Goal: Task Accomplishment & Management: Use online tool/utility

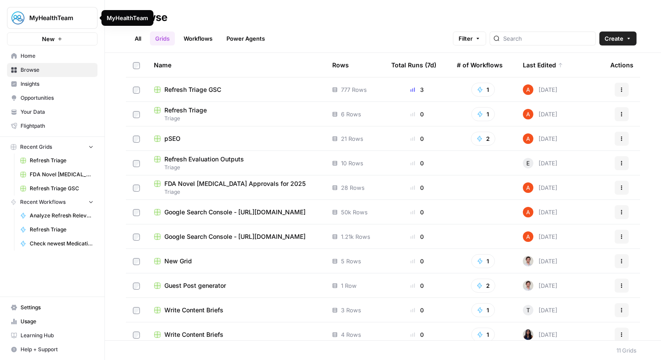
click at [73, 16] on span "MyHealthTeam" at bounding box center [55, 18] width 53 height 9
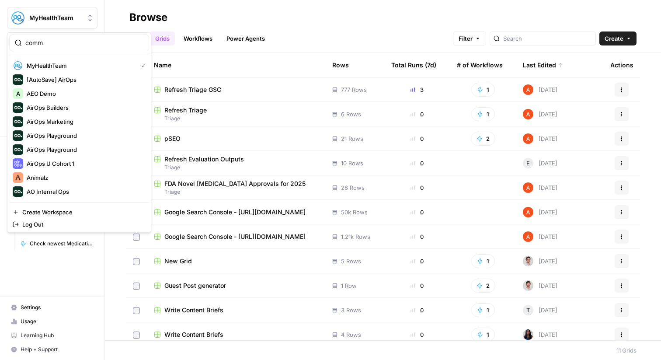
type input "comm"
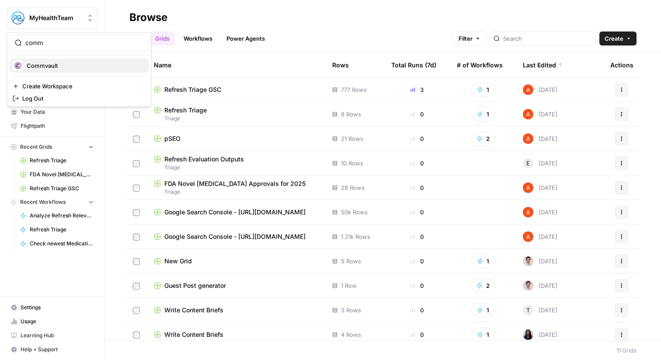
click at [80, 60] on div "Commvault" at bounding box center [79, 65] width 133 height 10
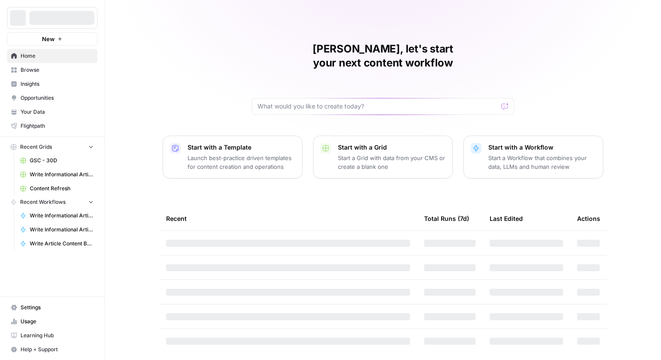
click at [70, 91] on link "Opportunities" at bounding box center [52, 98] width 91 height 14
click at [70, 23] on button "Commvault" at bounding box center [52, 18] width 91 height 22
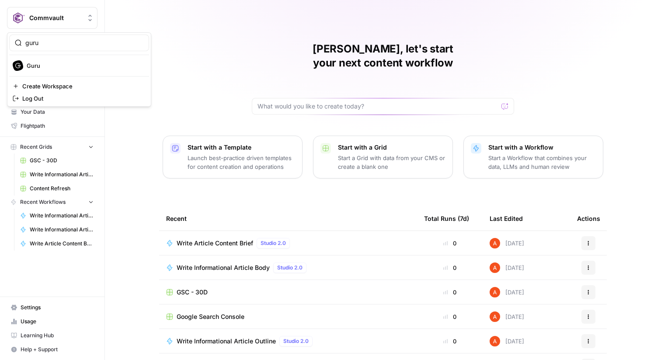
type input "guru"
click at [93, 62] on span "Guru" at bounding box center [84, 65] width 115 height 9
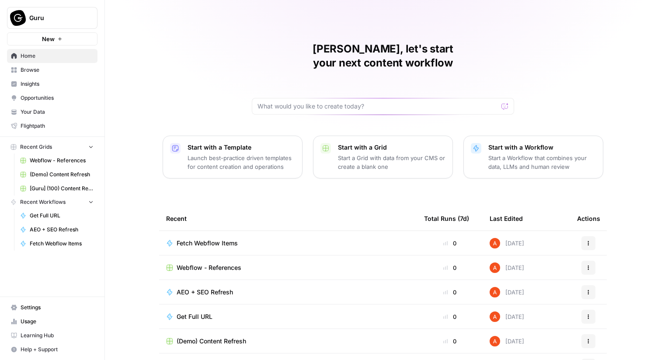
click at [58, 72] on span "Browse" at bounding box center [57, 70] width 73 height 8
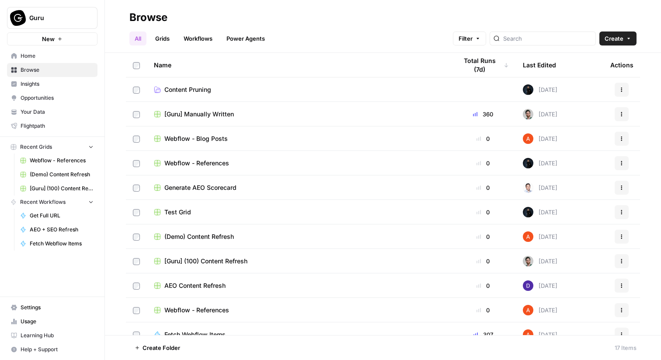
click at [162, 40] on link "Grids" at bounding box center [162, 38] width 25 height 14
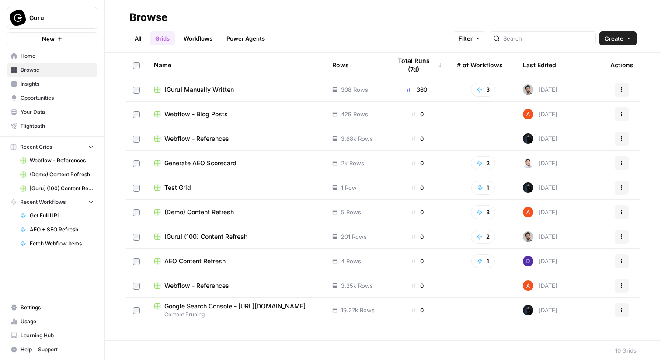
click at [211, 90] on span "[Guru] Manually Written" at bounding box center [199, 89] width 70 height 9
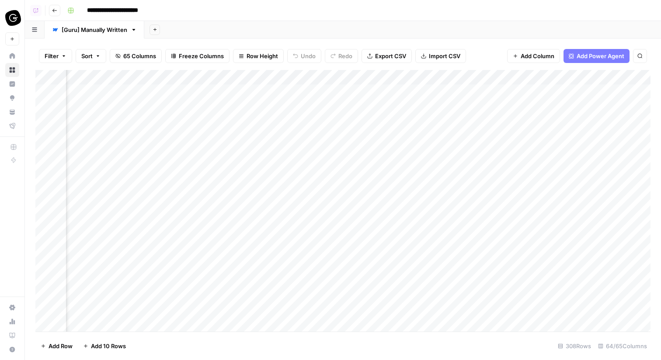
scroll to position [0, 1577]
click at [235, 121] on div "Add Column" at bounding box center [342, 200] width 615 height 261
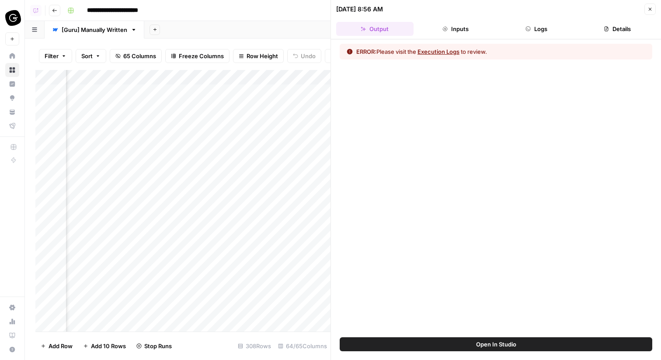
click at [536, 28] on button "Logs" at bounding box center [536, 29] width 77 height 14
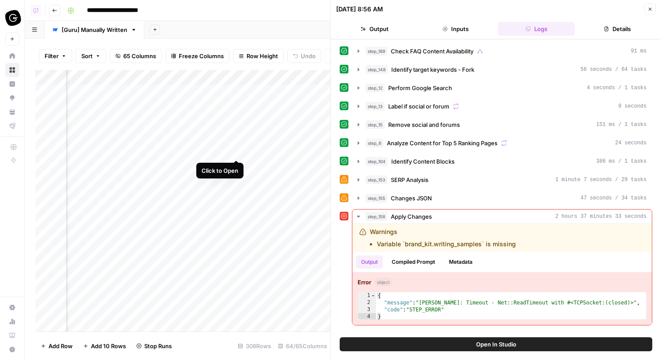
click at [238, 151] on div "Add Column" at bounding box center [182, 200] width 295 height 261
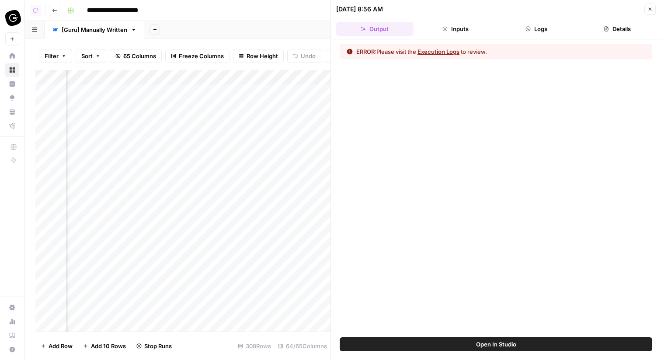
click at [538, 31] on button "Logs" at bounding box center [536, 29] width 77 height 14
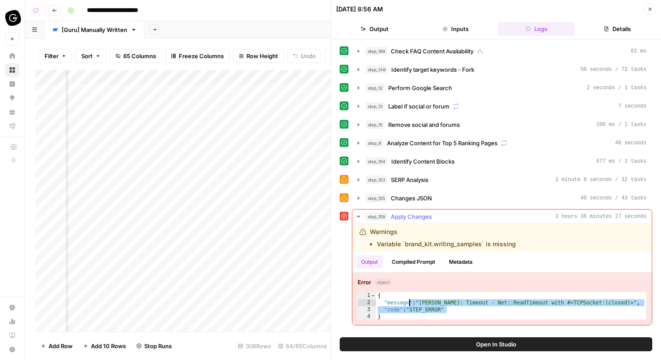
drag, startPoint x: 523, startPoint y: 312, endPoint x: 409, endPoint y: 305, distance: 114.3
click at [409, 305] on div "{ "message" : "[PERSON_NAME]: Timeout - Net::ReadTimeout with #<TCPSocket:(clos…" at bounding box center [511, 313] width 270 height 42
type textarea "**********"
click at [236, 120] on div "Add Column" at bounding box center [182, 200] width 295 height 261
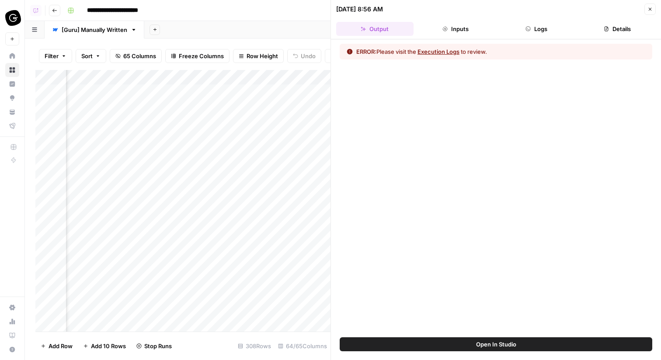
click at [558, 24] on button "Logs" at bounding box center [536, 29] width 77 height 14
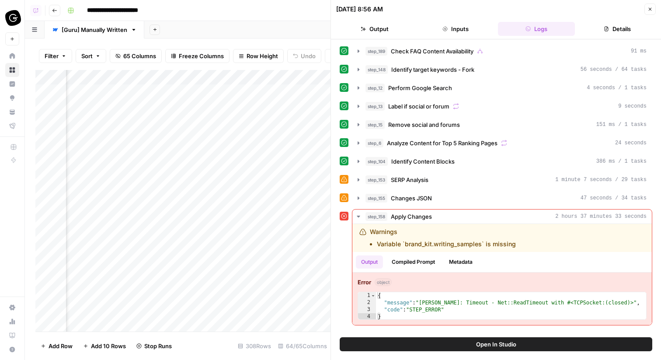
click at [652, 12] on button "Close" at bounding box center [649, 8] width 11 height 11
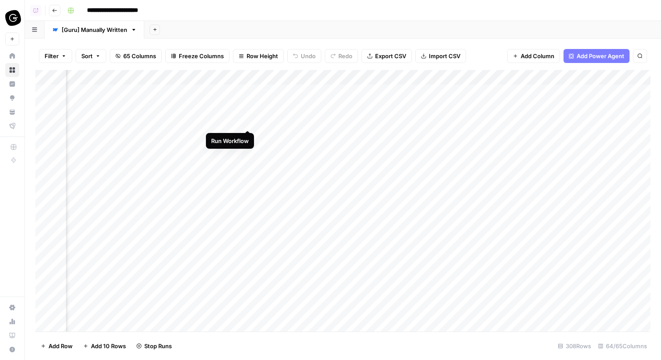
click at [250, 121] on div "Add Column" at bounding box center [342, 200] width 615 height 261
